Goal: Transaction & Acquisition: Purchase product/service

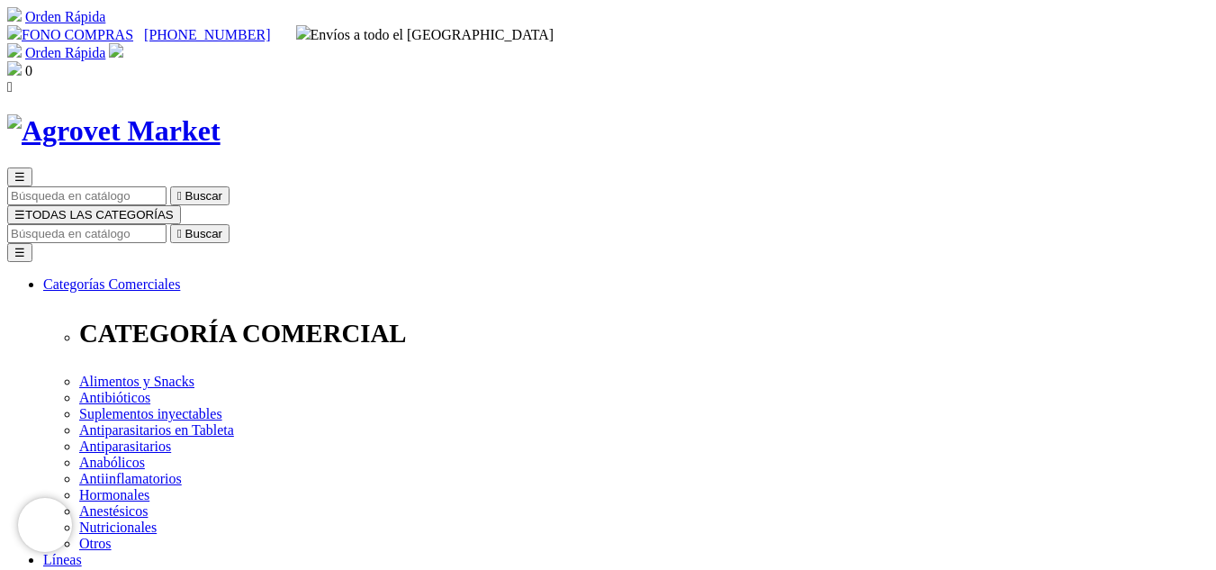
click at [25, 208] on span "☰" at bounding box center [19, 214] width 11 height 13
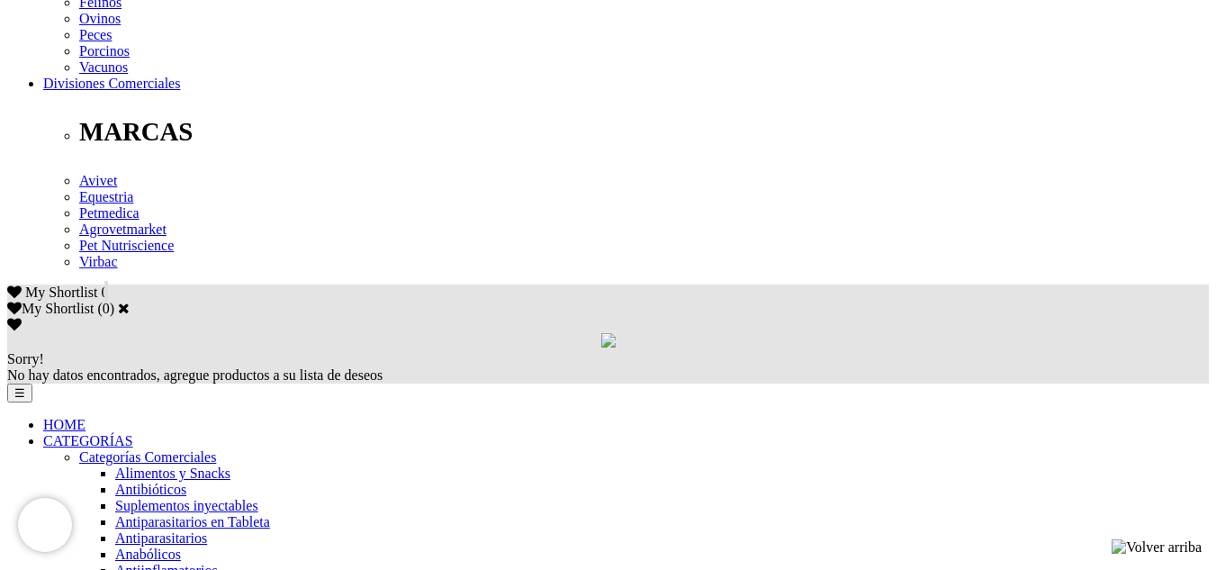
scroll to position [922, 0]
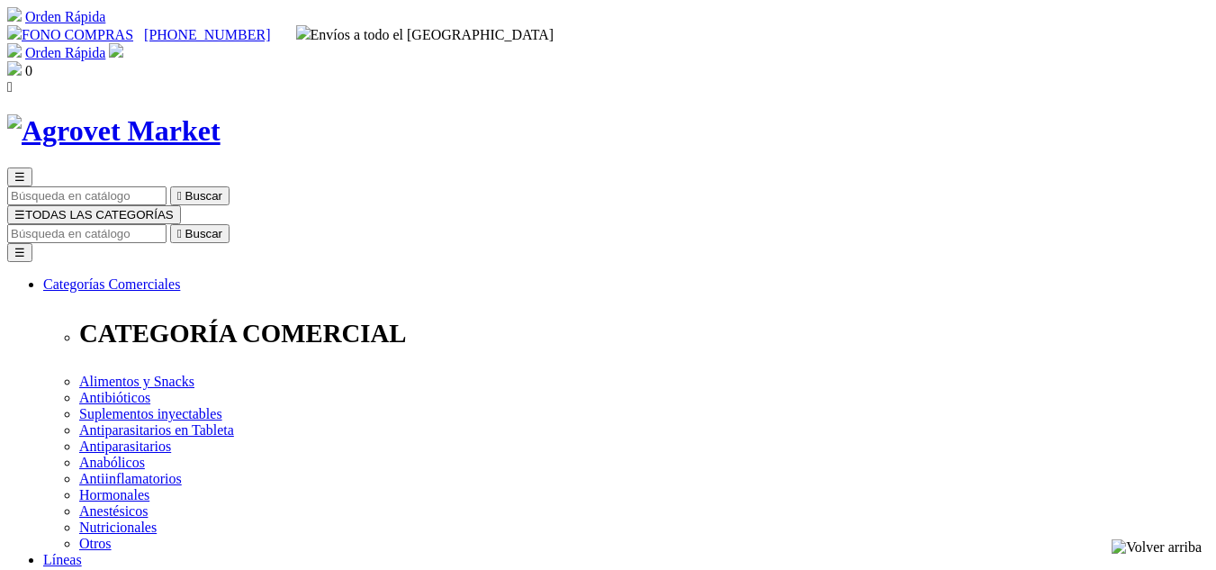
select select "0"
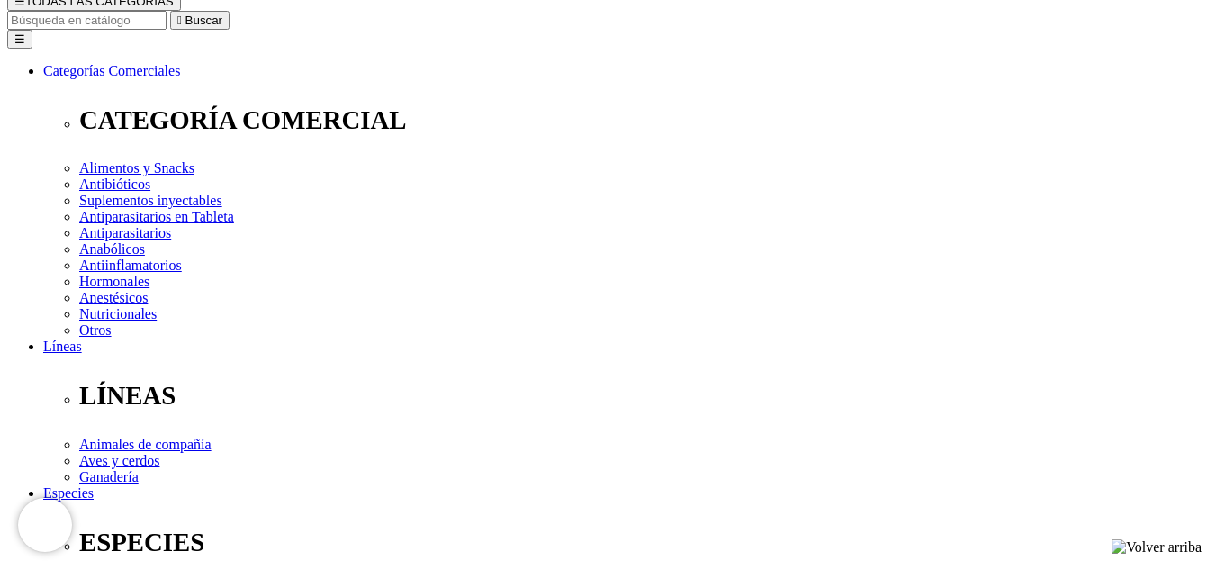
scroll to position [193, 0]
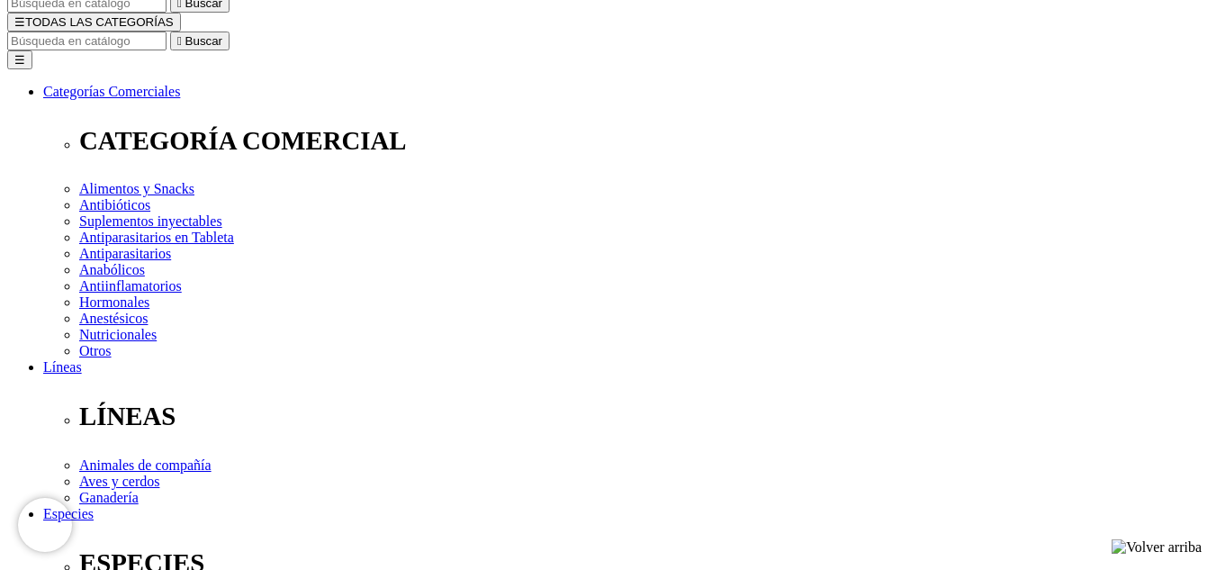
radio input "true"
select select "7"
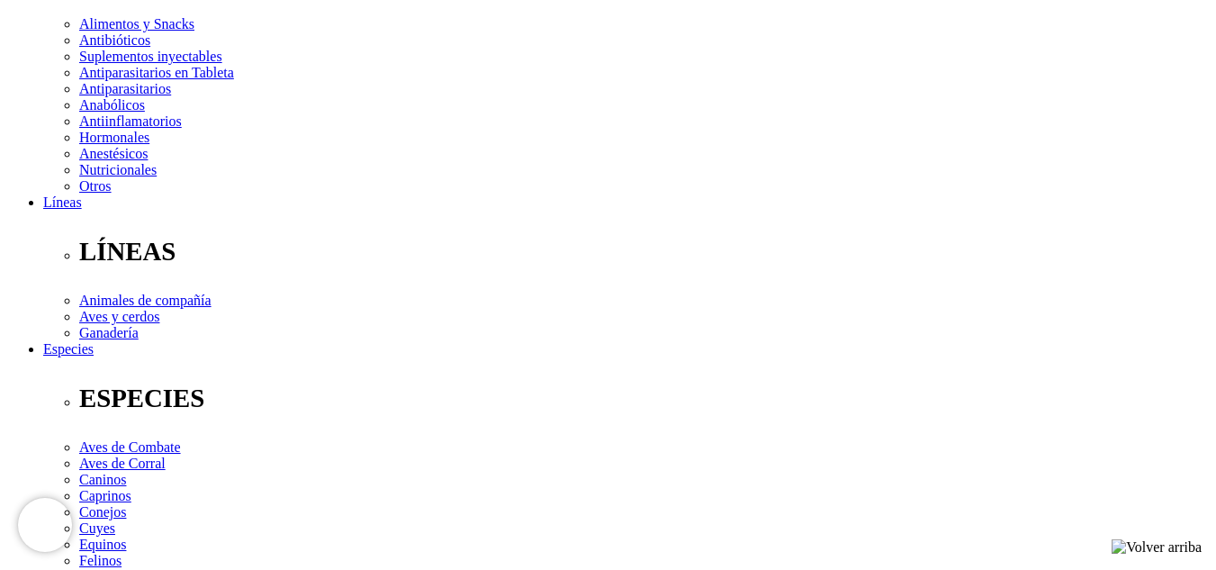
scroll to position [360, 0]
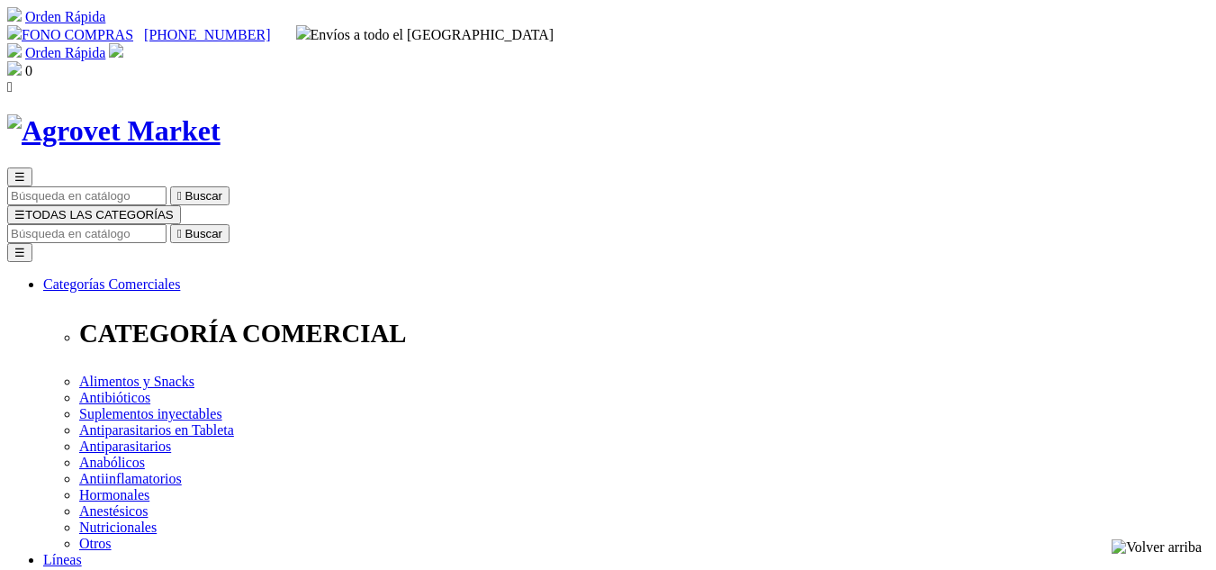
select select "7"
